Goal: Task Accomplishment & Management: Complete application form

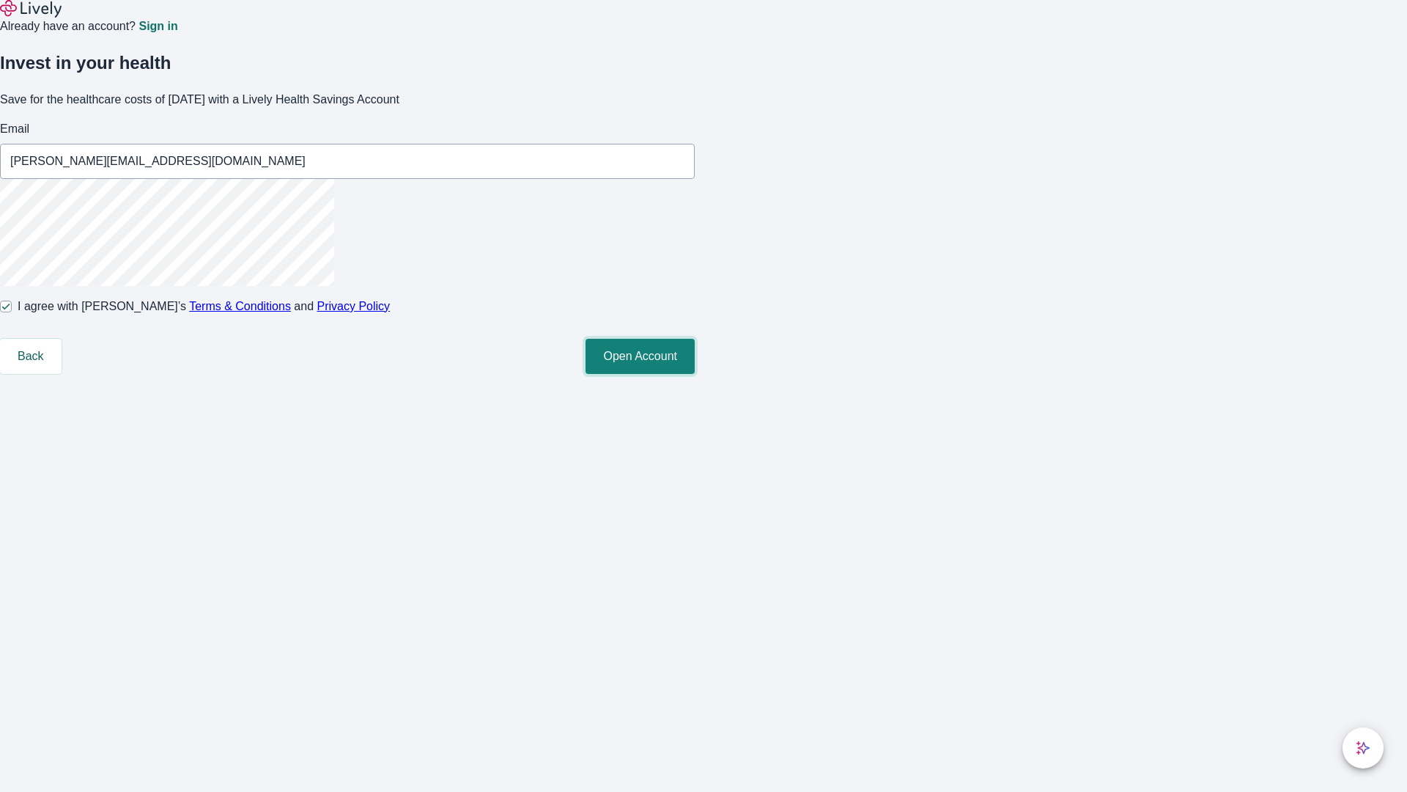
click at [695, 374] on button "Open Account" at bounding box center [640, 356] width 109 height 35
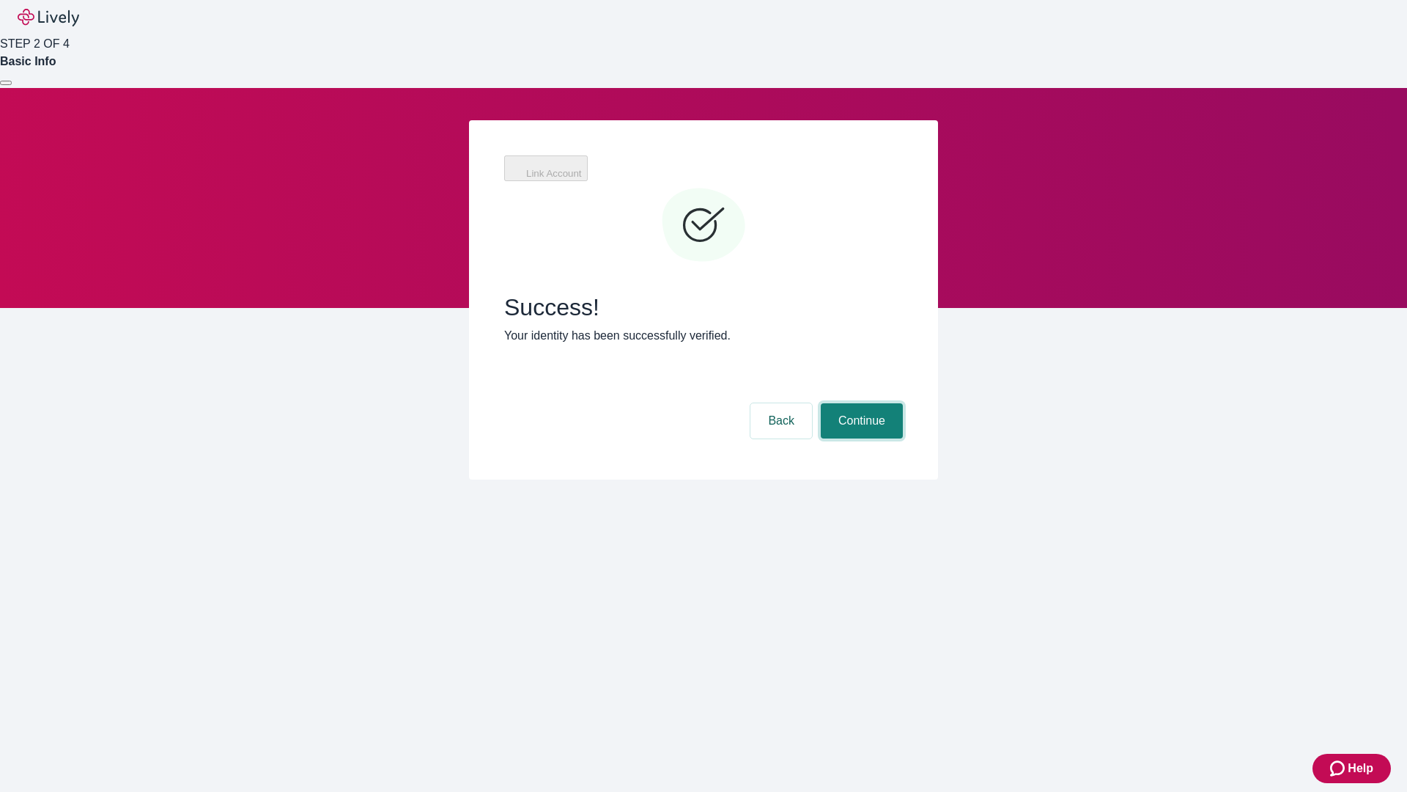
click at [860, 403] on button "Continue" at bounding box center [862, 420] width 82 height 35
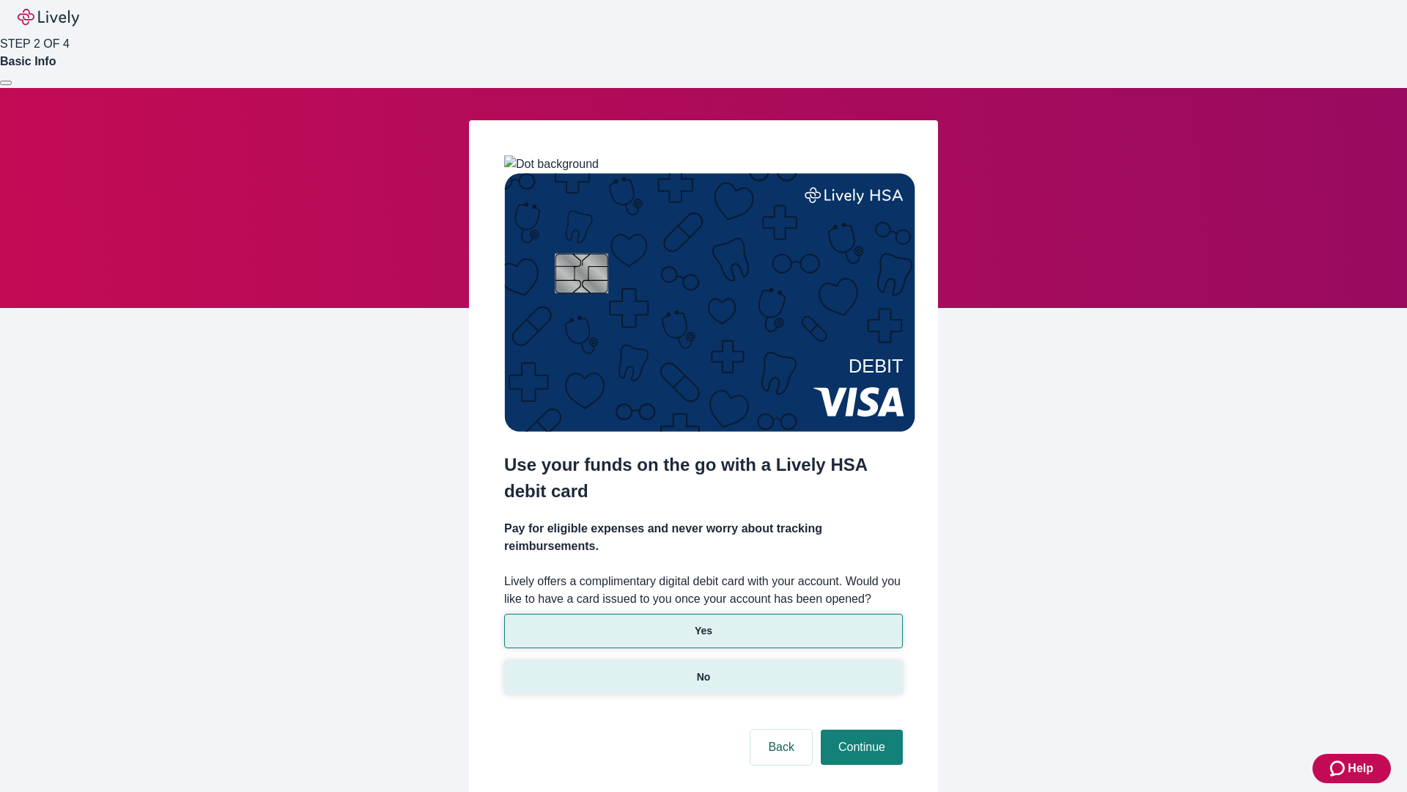
click at [703, 669] on p "No" at bounding box center [704, 676] width 14 height 15
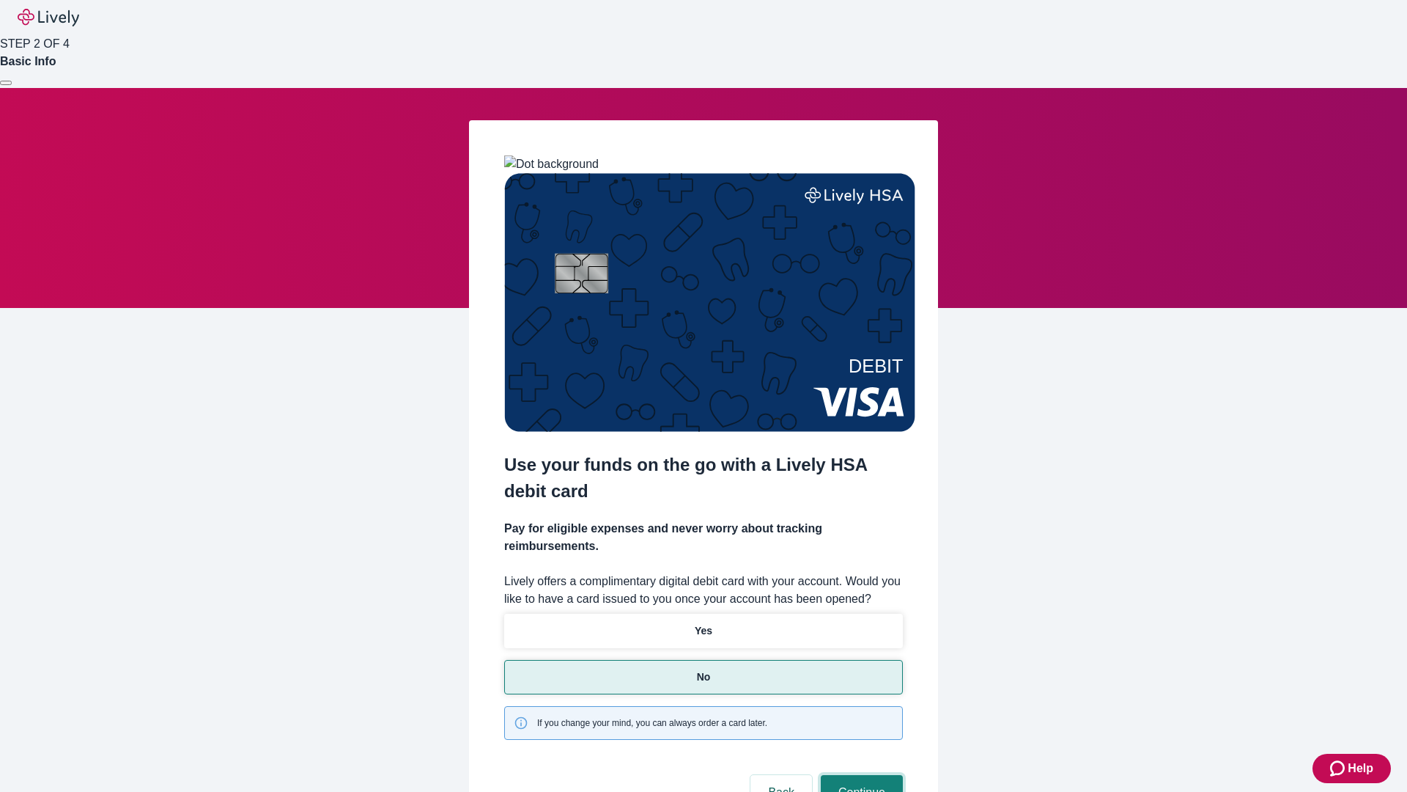
click at [860, 775] on button "Continue" at bounding box center [862, 792] width 82 height 35
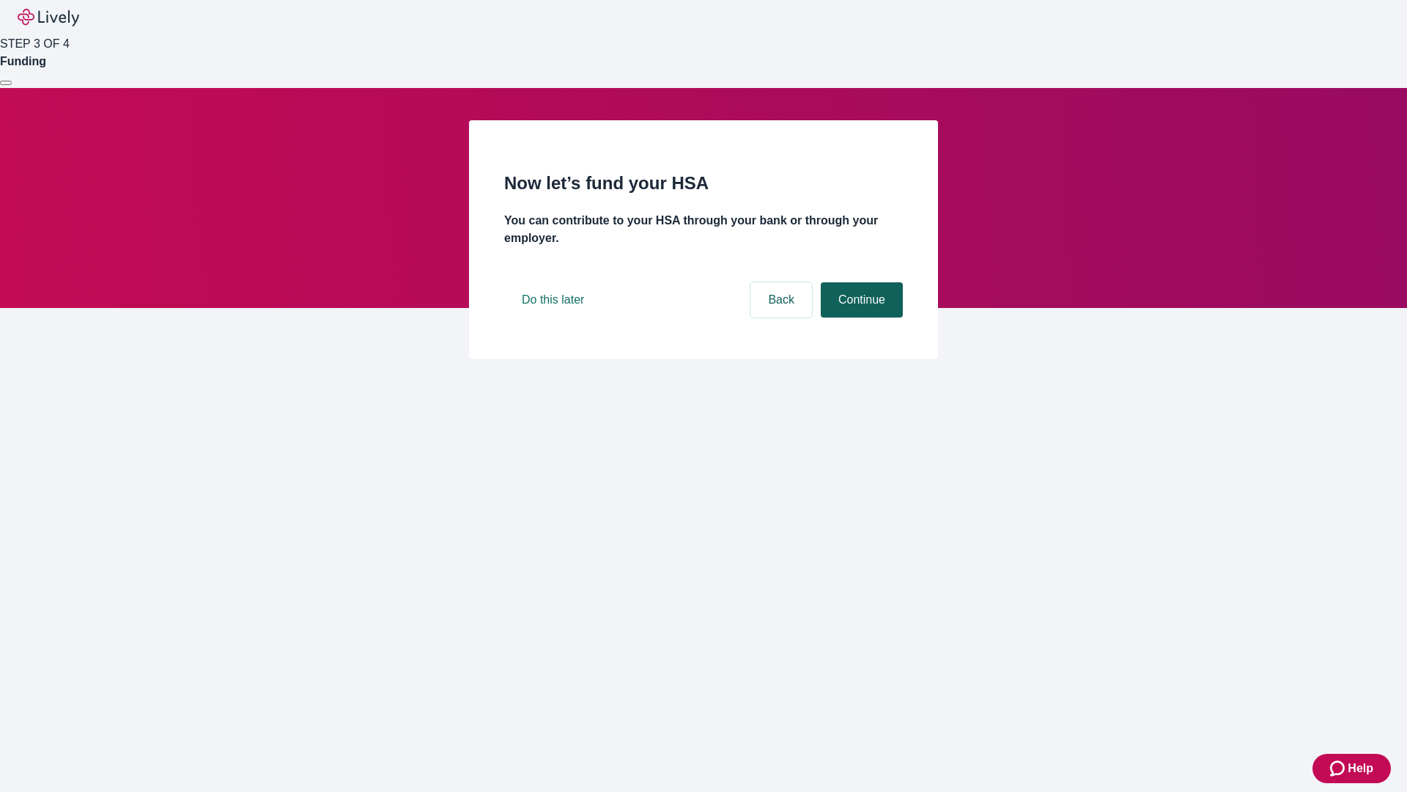
click at [860, 317] on button "Continue" at bounding box center [862, 299] width 82 height 35
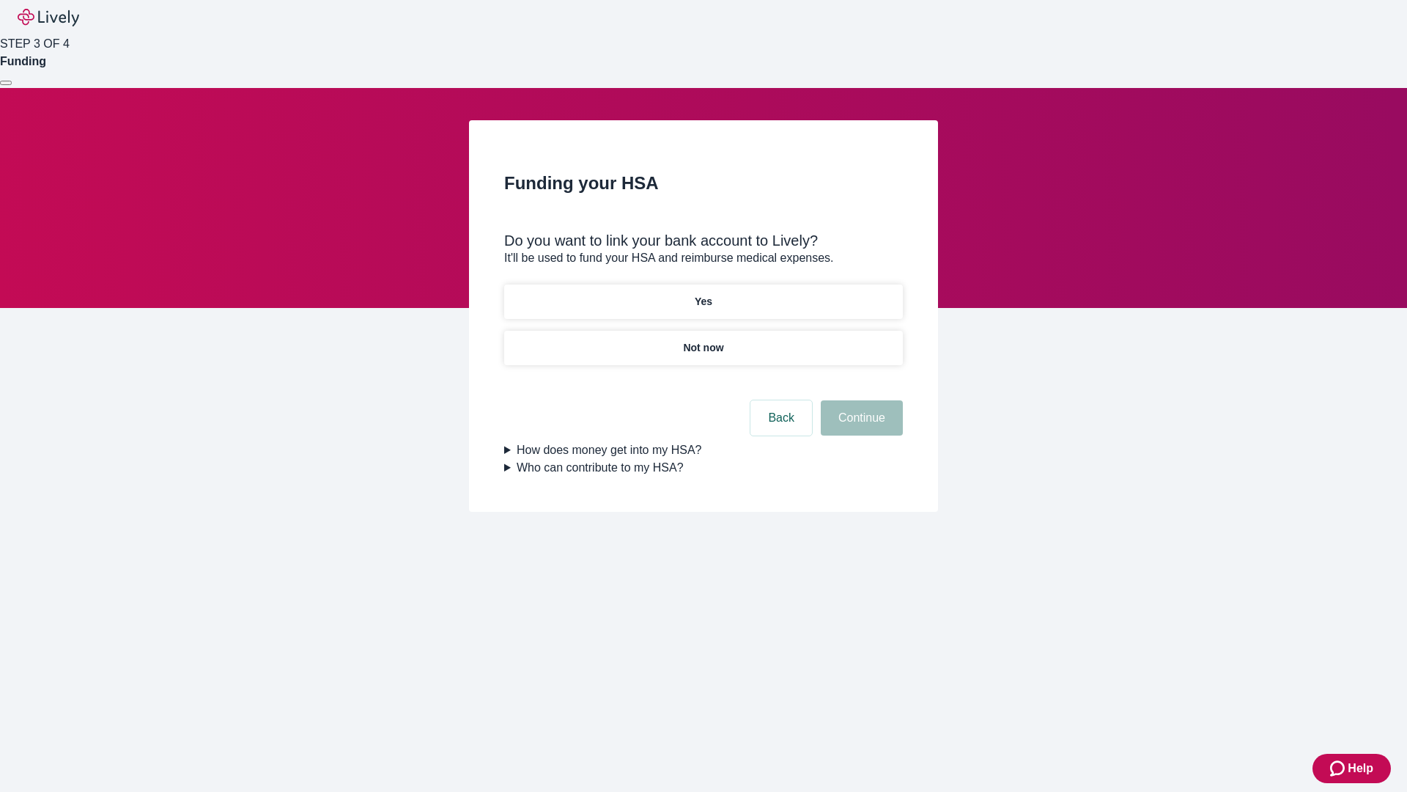
click at [703, 294] on p "Yes" at bounding box center [704, 301] width 18 height 15
click at [860, 400] on button "Continue" at bounding box center [862, 417] width 82 height 35
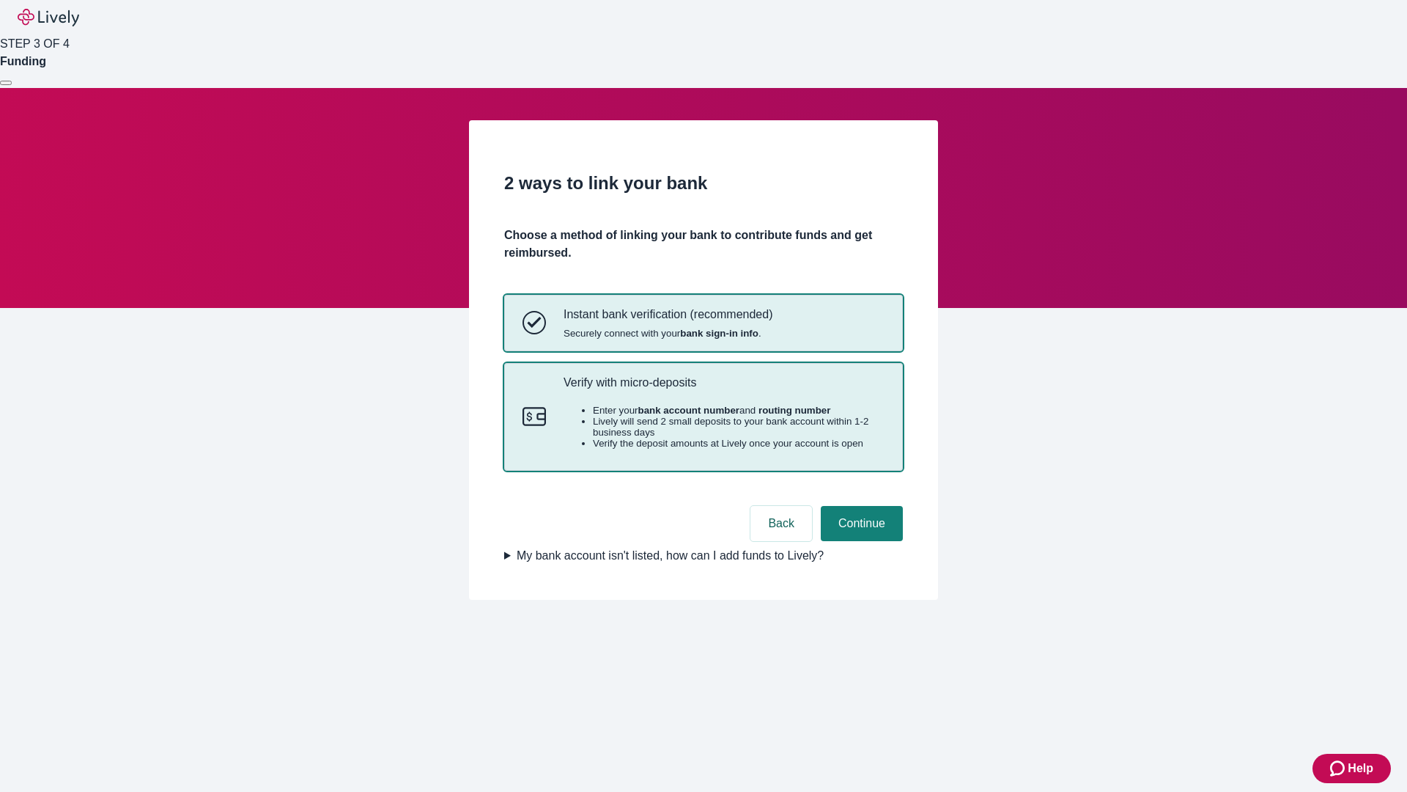
click at [723, 389] on p "Verify with micro-deposits" at bounding box center [724, 382] width 321 height 14
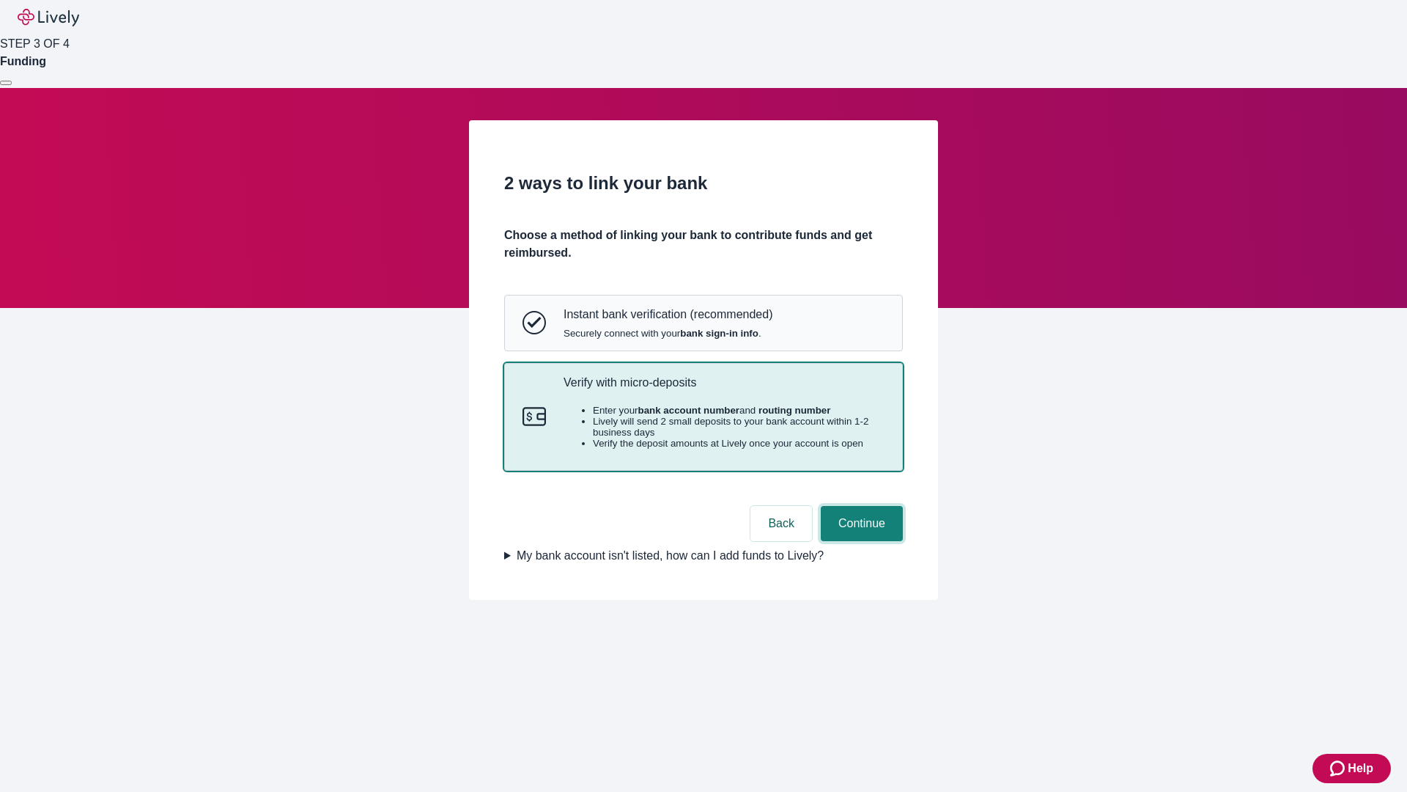
click at [860, 541] on button "Continue" at bounding box center [862, 523] width 82 height 35
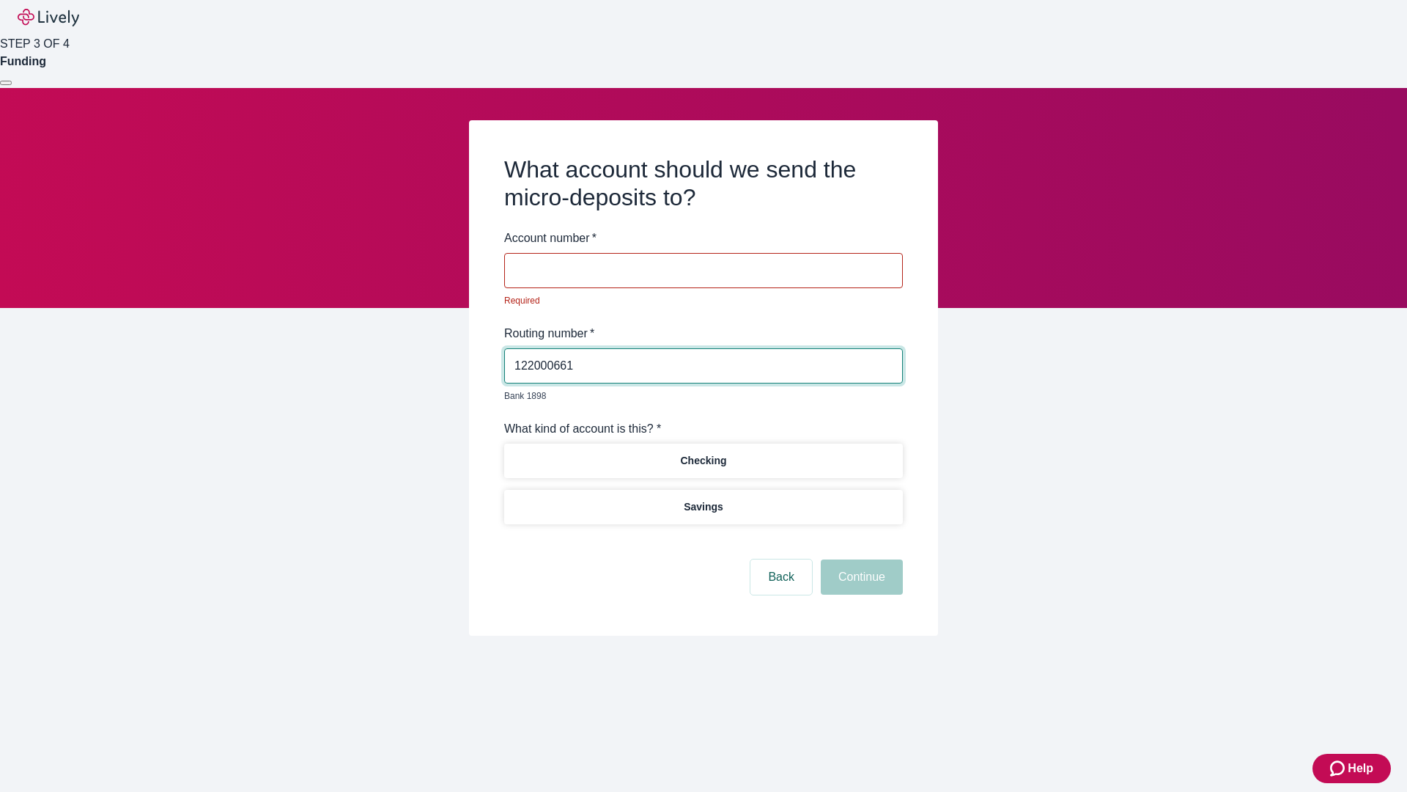
type input "122000661"
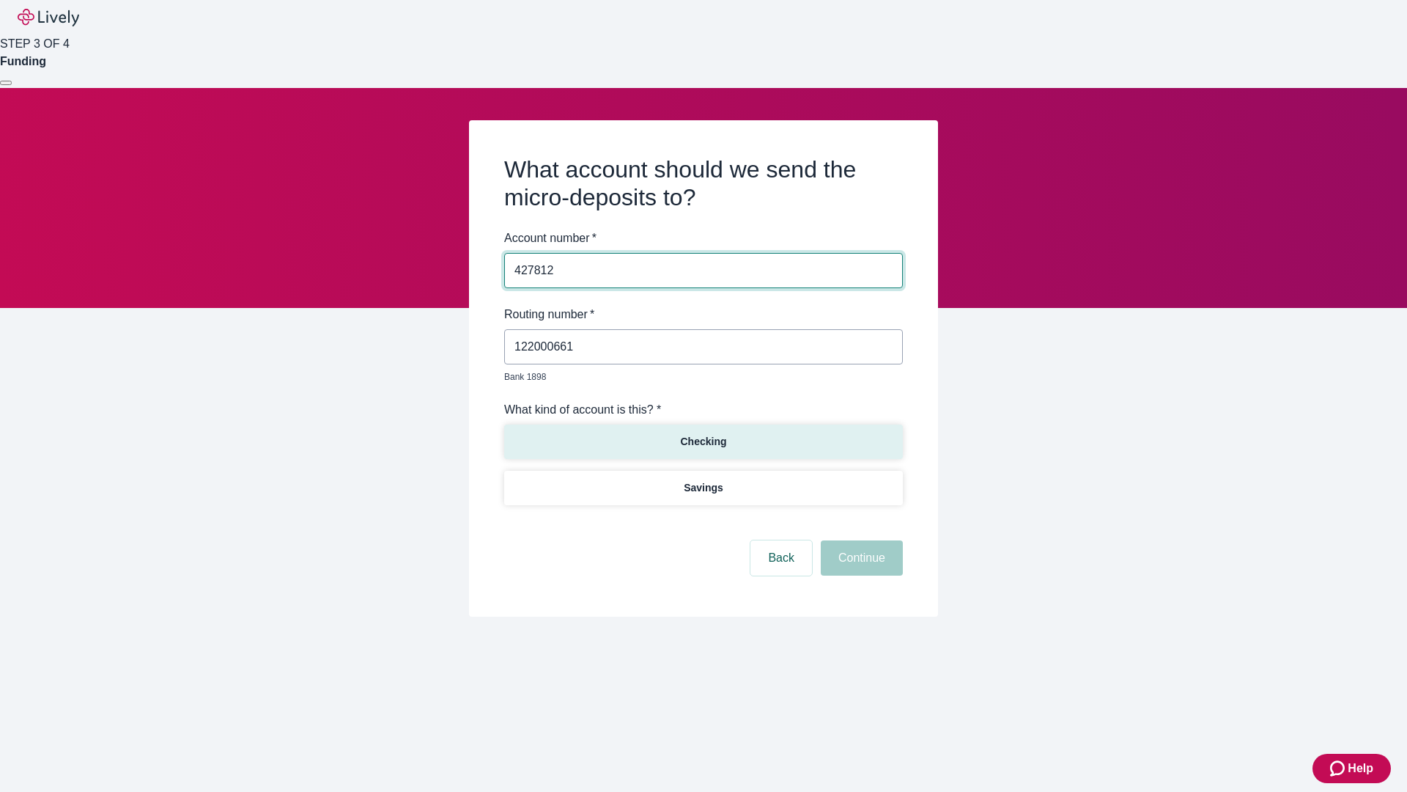
type input "427812"
click at [703, 434] on p "Checking" at bounding box center [703, 441] width 46 height 15
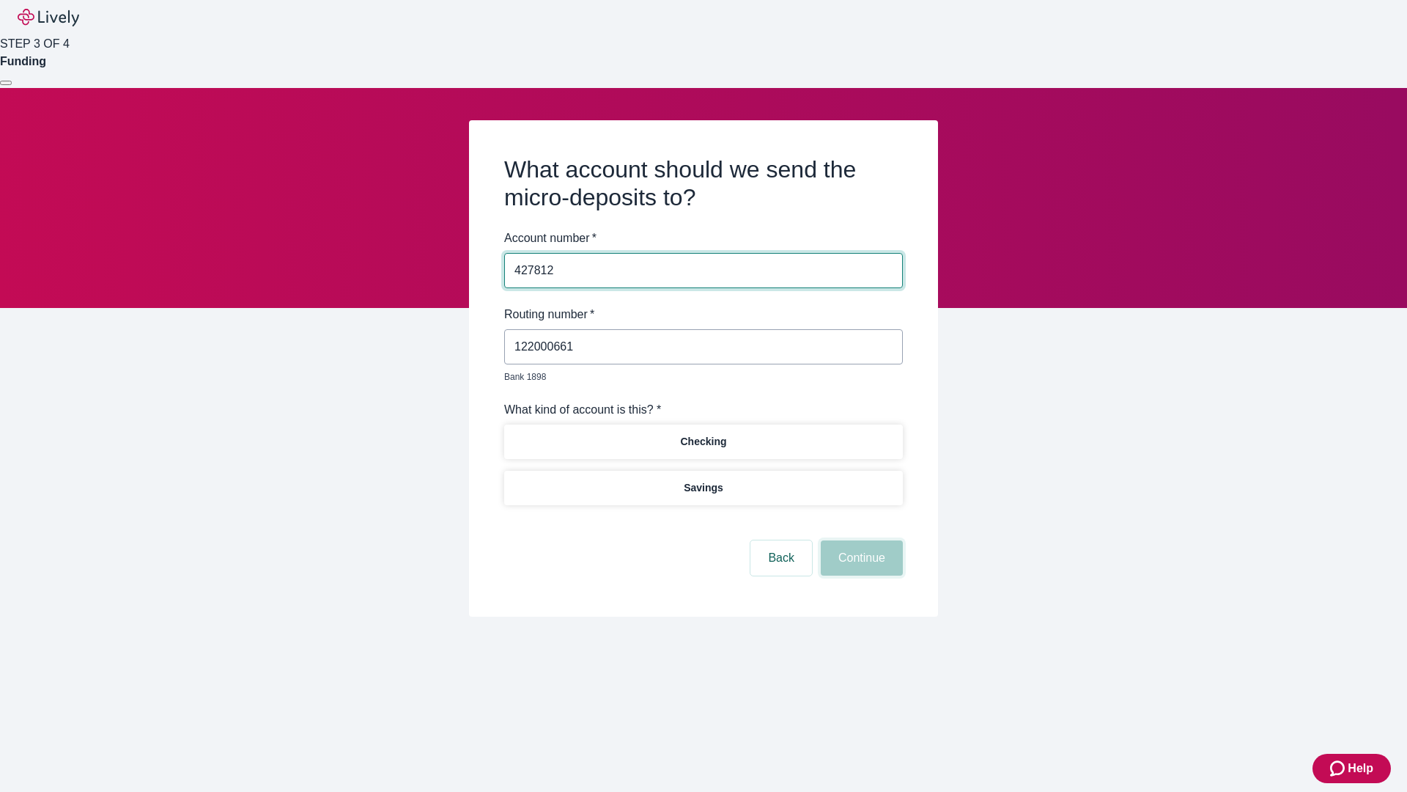
click at [860, 541] on button "Continue" at bounding box center [862, 557] width 82 height 35
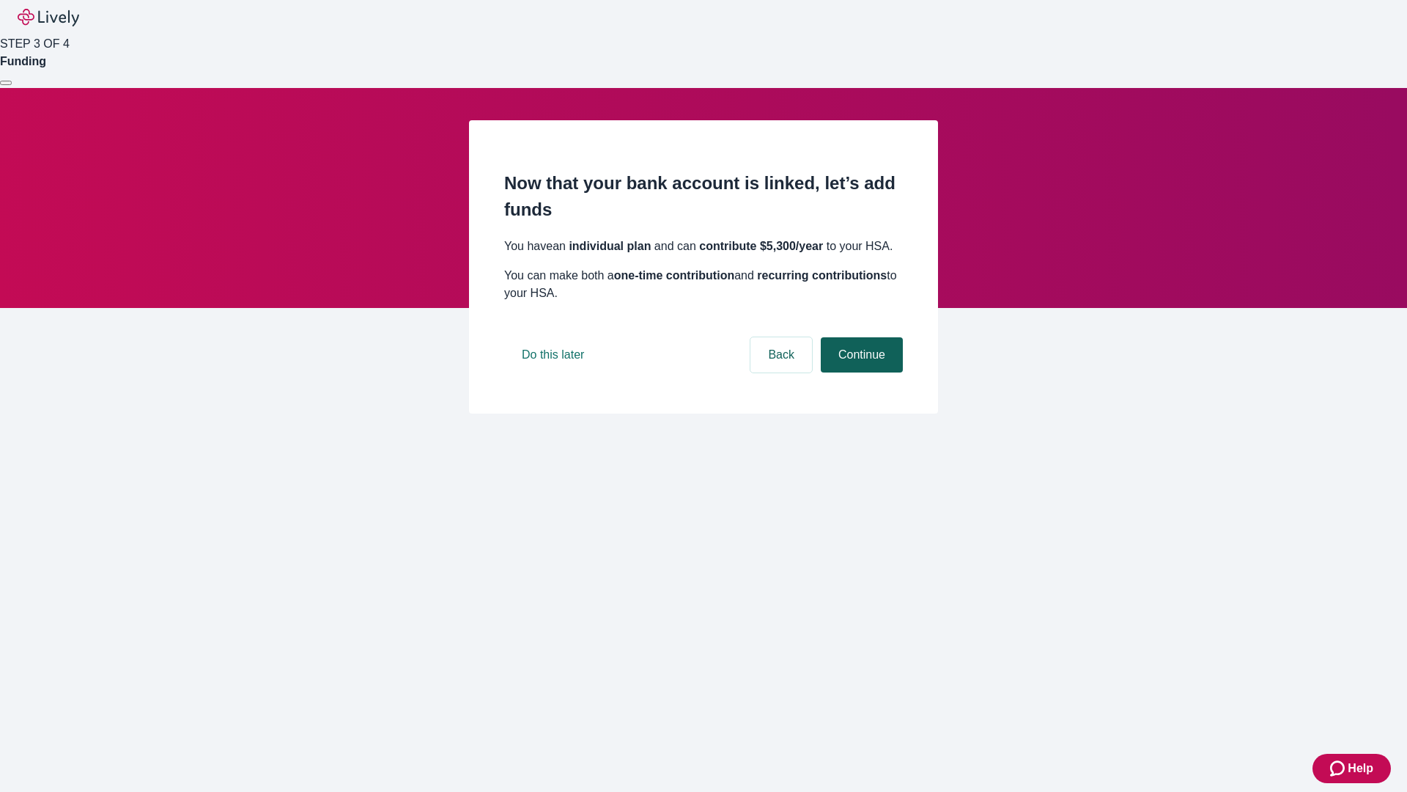
click at [860, 372] on button "Continue" at bounding box center [862, 354] width 82 height 35
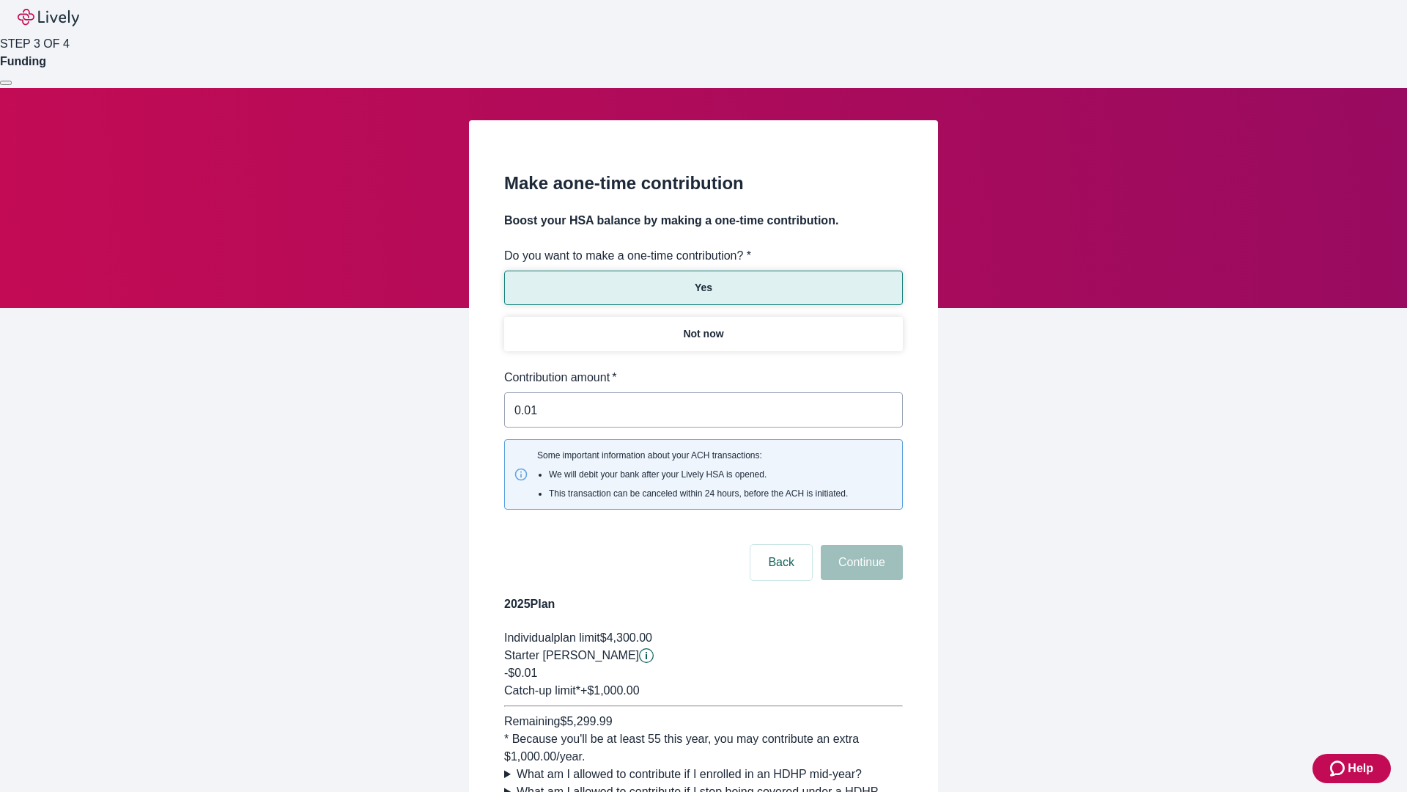
type input "0.01"
click at [860, 545] on button "Continue" at bounding box center [862, 562] width 82 height 35
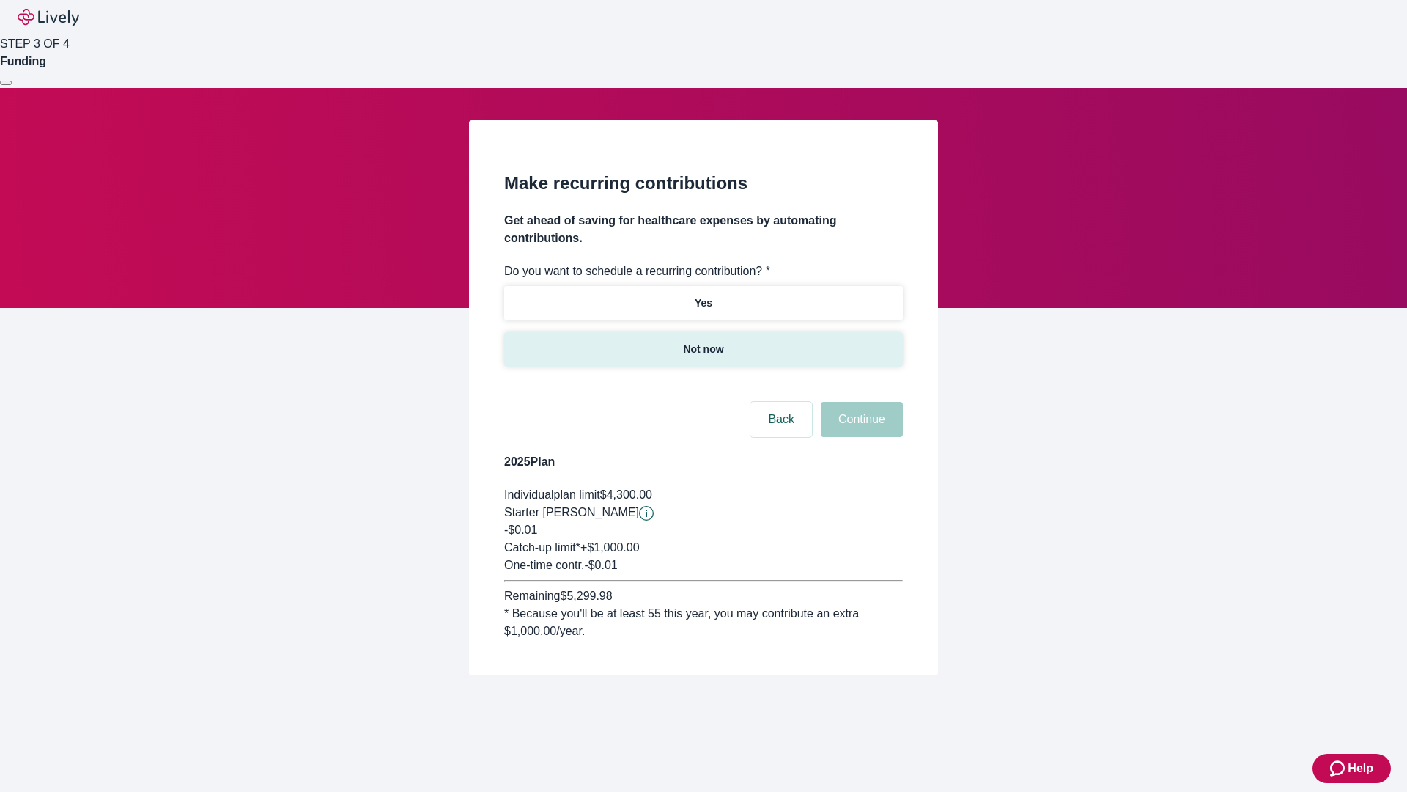
click at [703, 342] on p "Not now" at bounding box center [703, 349] width 40 height 15
click at [860, 402] on button "Continue" at bounding box center [862, 419] width 82 height 35
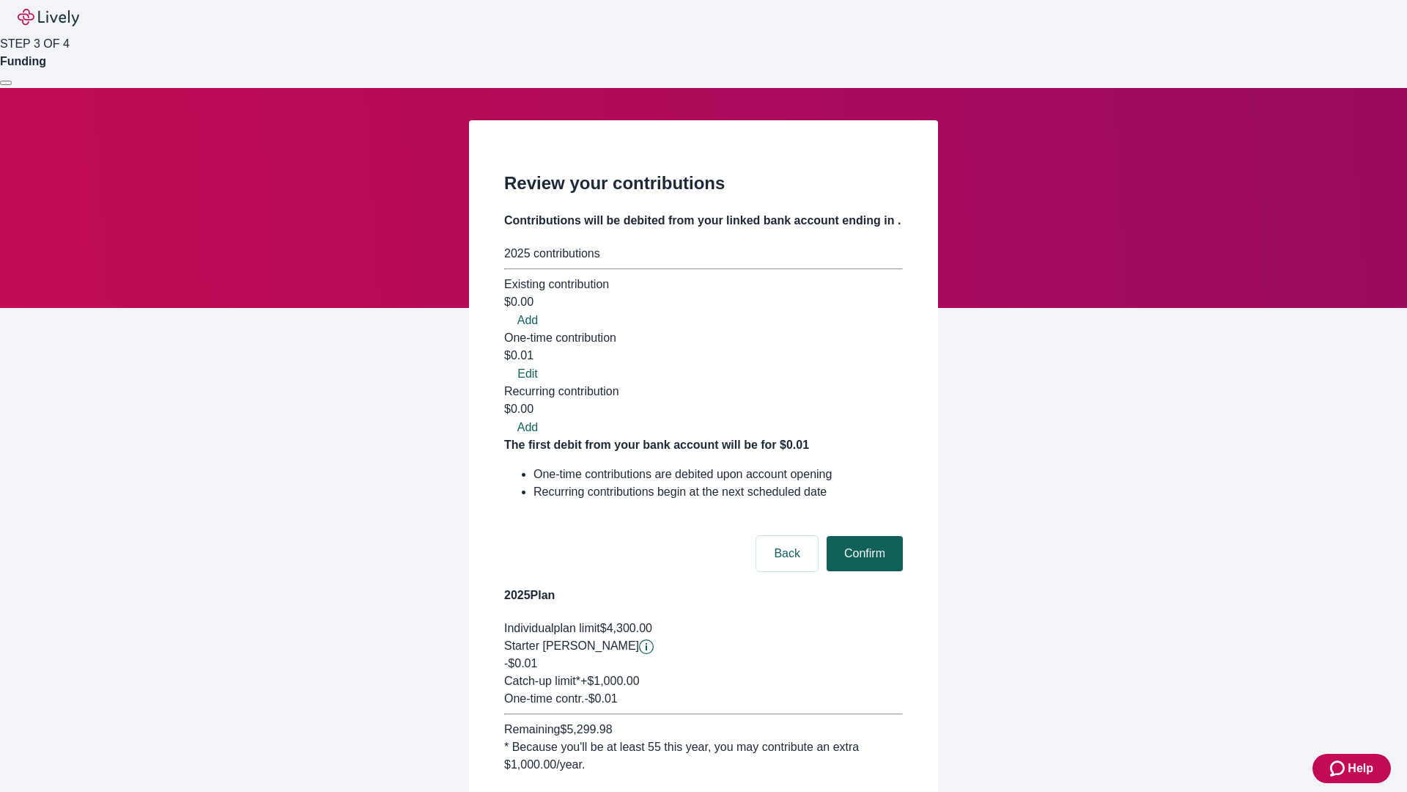
click at [863, 536] on button "Confirm" at bounding box center [865, 553] width 76 height 35
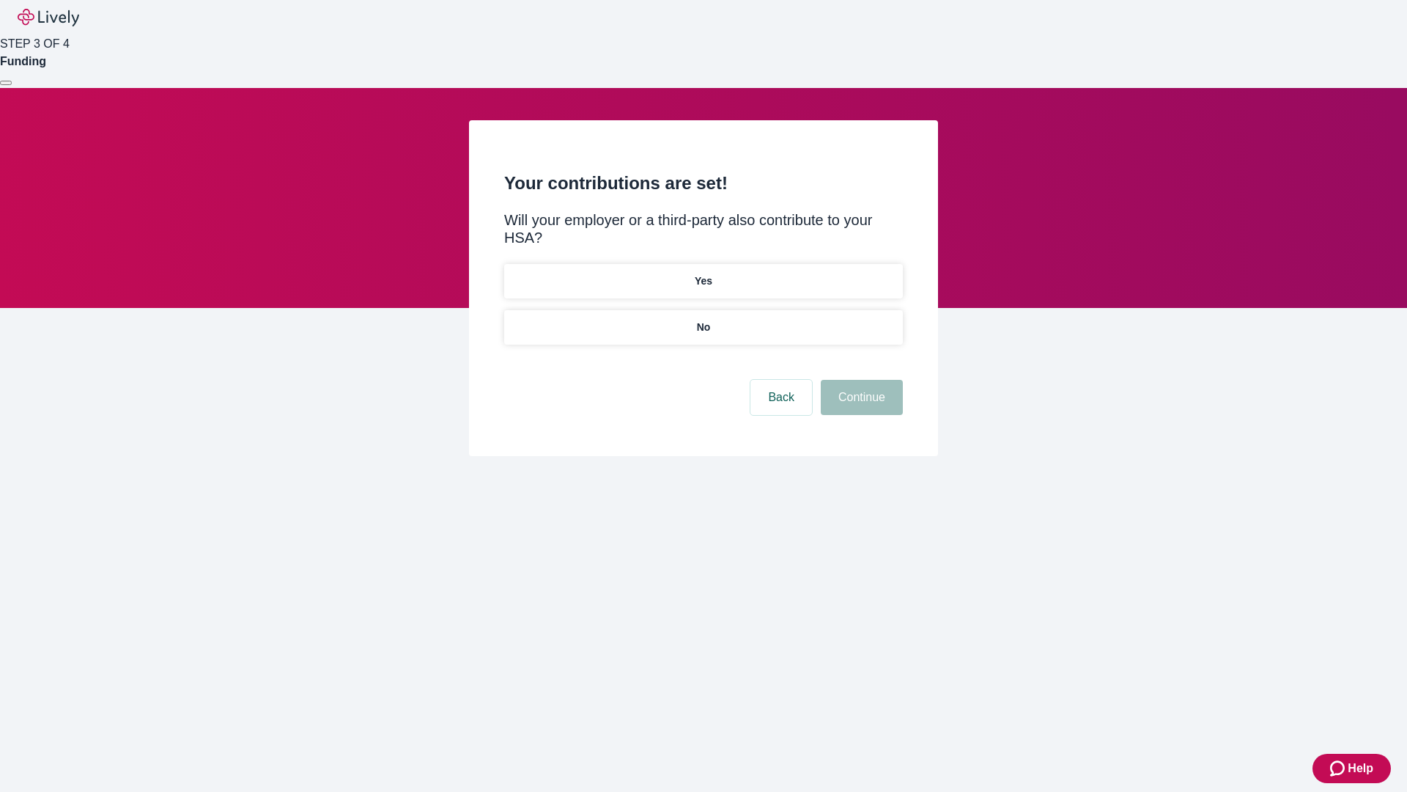
click at [703, 320] on p "No" at bounding box center [704, 327] width 14 height 15
click at [860, 380] on button "Continue" at bounding box center [862, 397] width 82 height 35
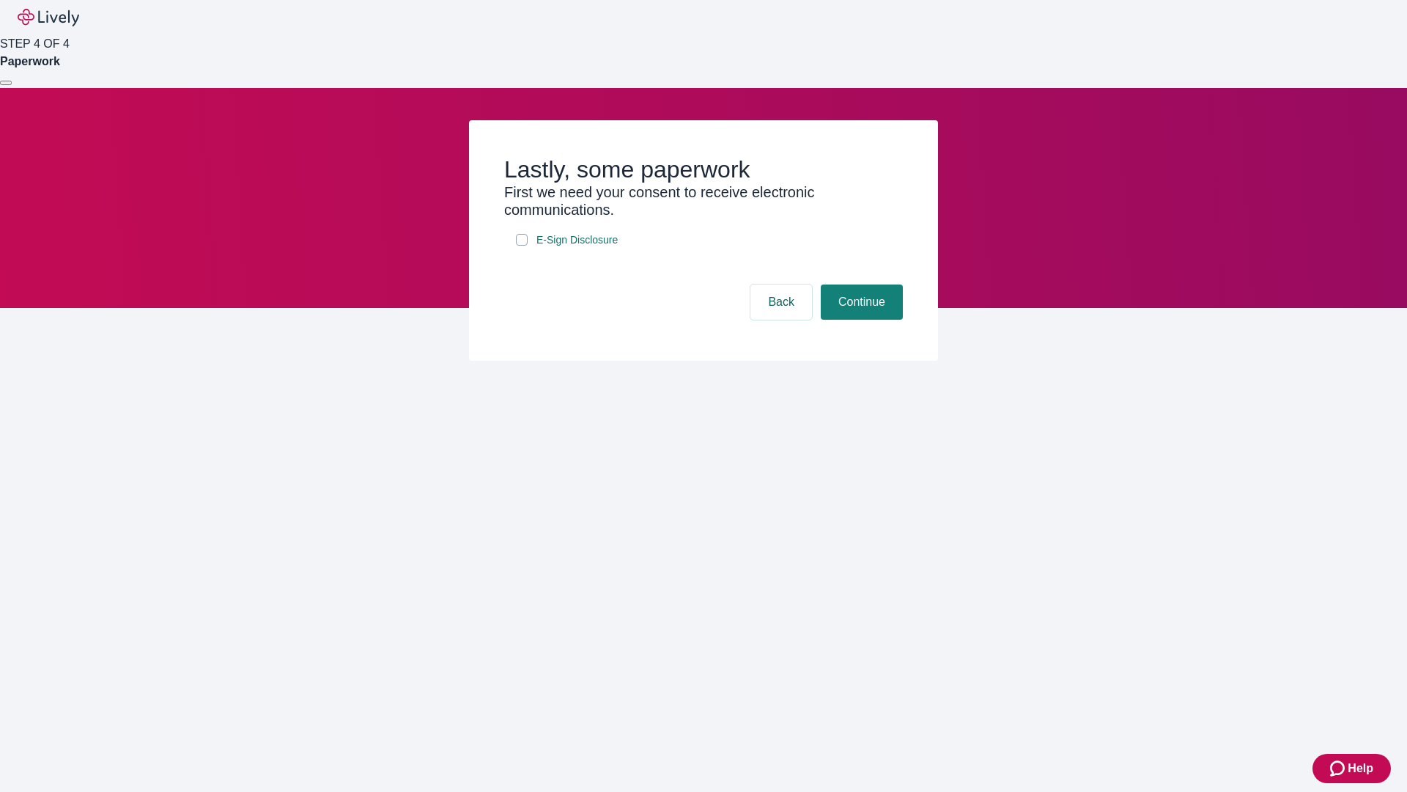
click at [522, 246] on input "E-Sign Disclosure" at bounding box center [522, 240] width 12 height 12
checkbox input "true"
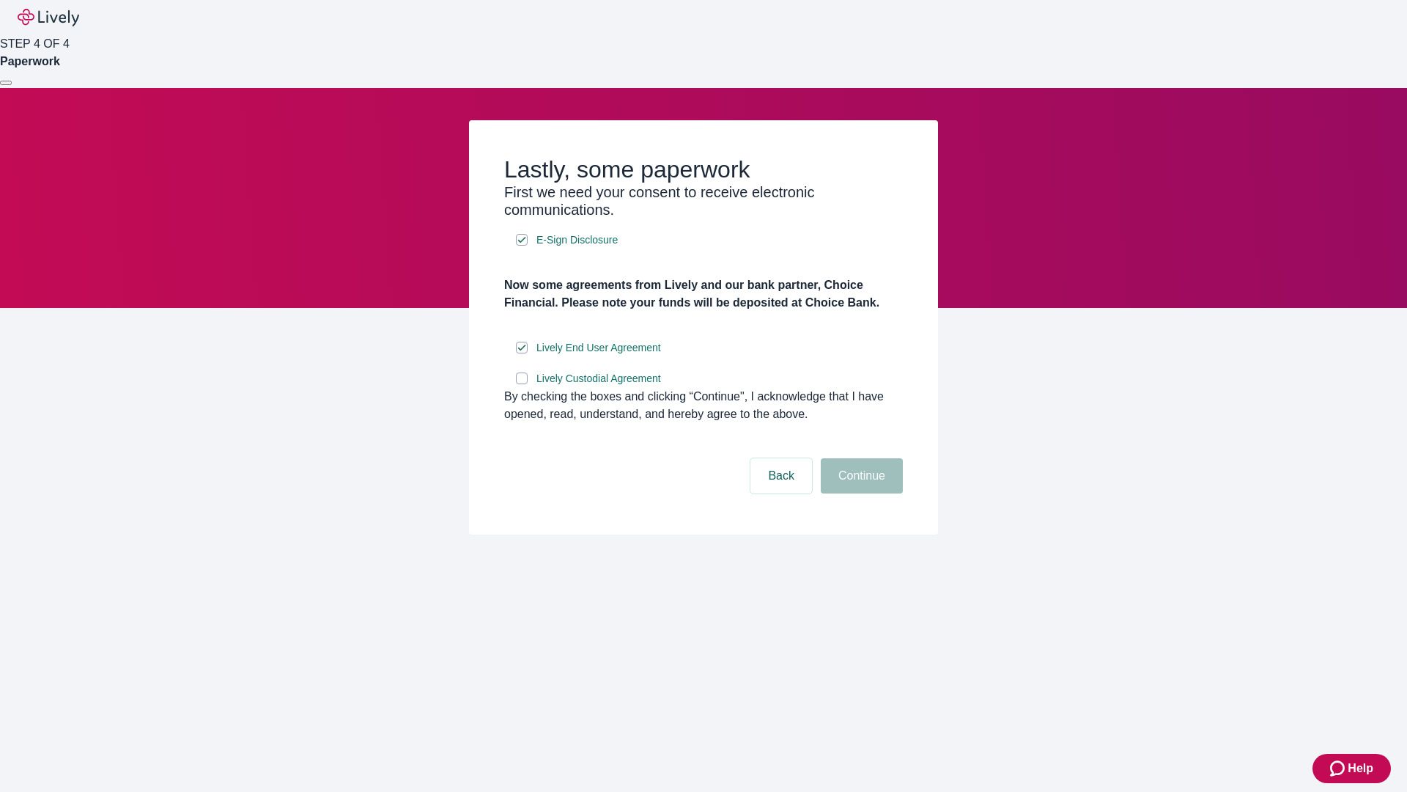
click at [522, 384] on input "Lively Custodial Agreement" at bounding box center [522, 378] width 12 height 12
checkbox input "true"
click at [860, 493] on button "Continue" at bounding box center [862, 475] width 82 height 35
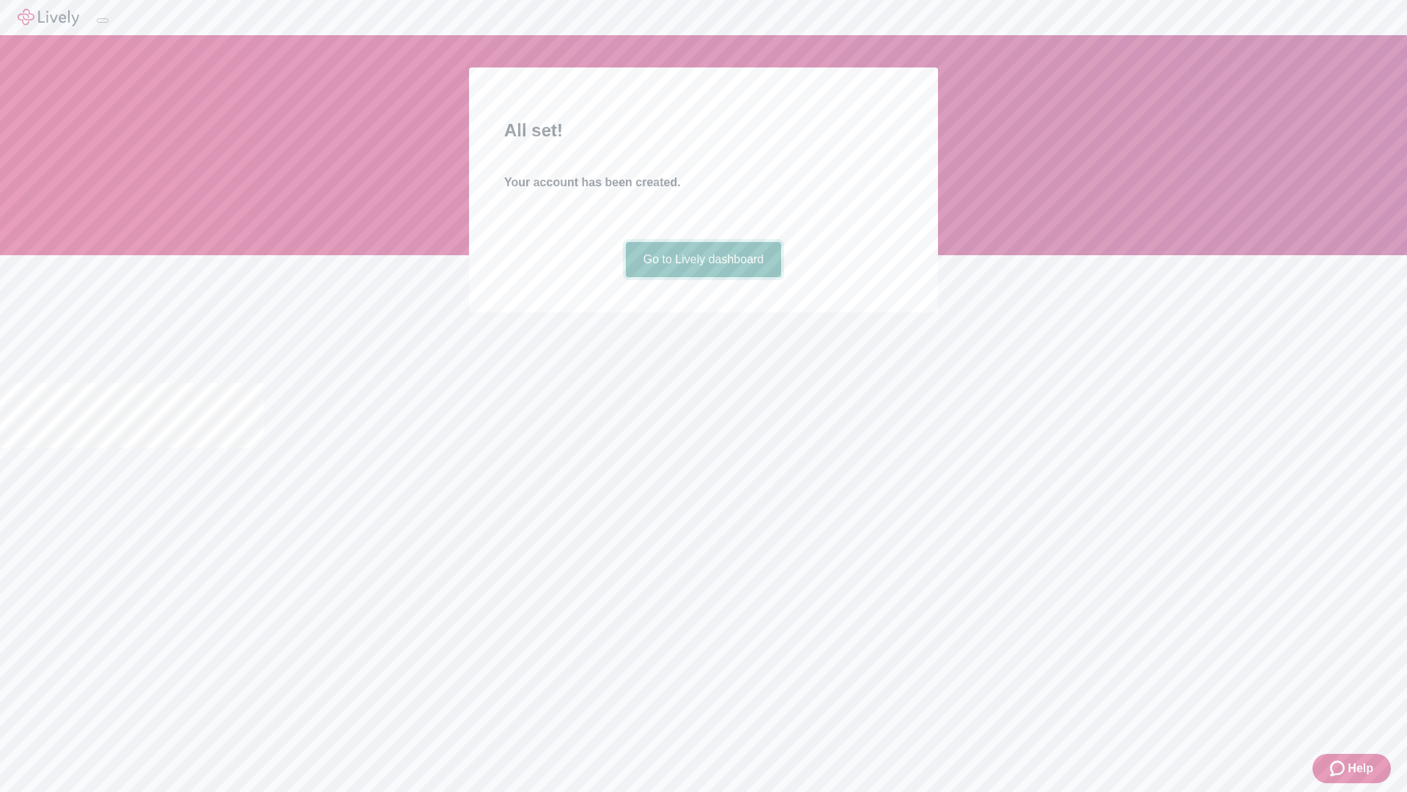
click at [703, 277] on link "Go to Lively dashboard" at bounding box center [704, 259] width 156 height 35
